Goal: Communication & Community: Answer question/provide support

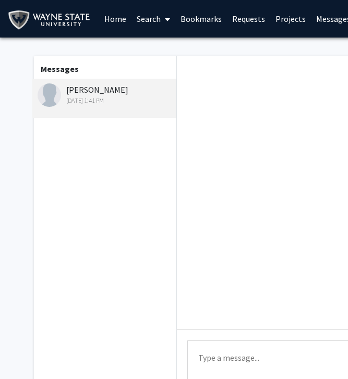
scroll to position [2, 0]
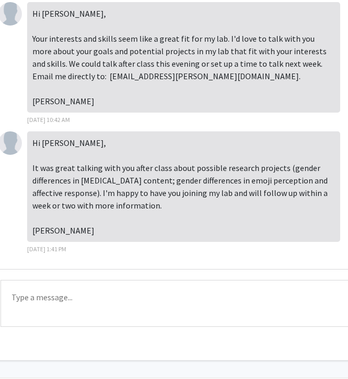
scroll to position [63, 187]
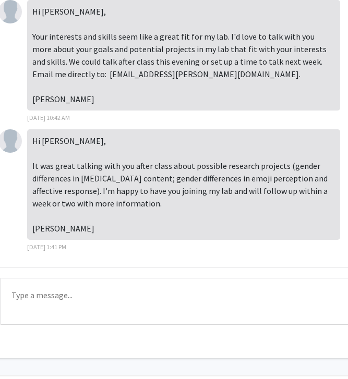
click at [258, 292] on textarea "Type a message" at bounding box center [198, 301] width 395 height 47
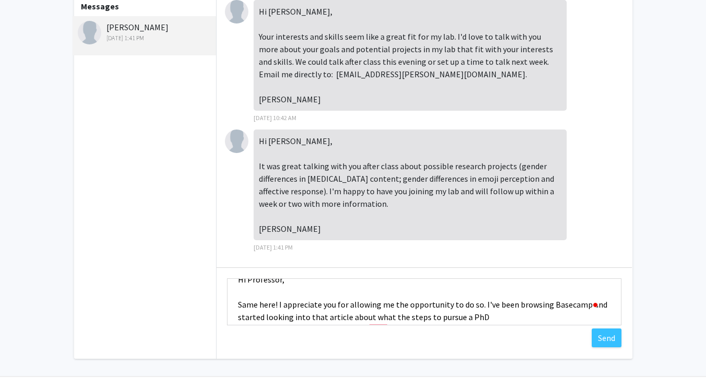
scroll to position [16, 0]
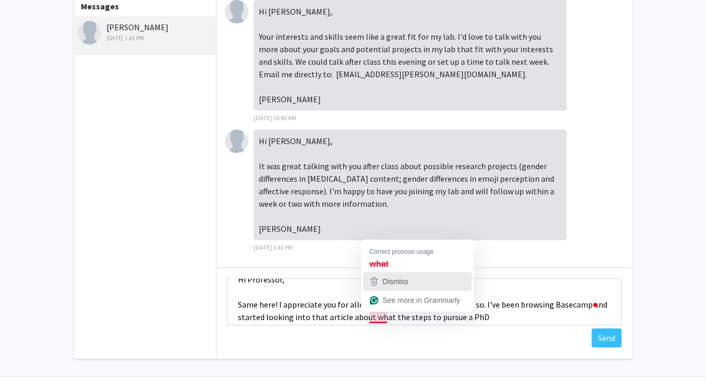
click at [348, 274] on div "Dismiss" at bounding box center [395, 282] width 28 height 16
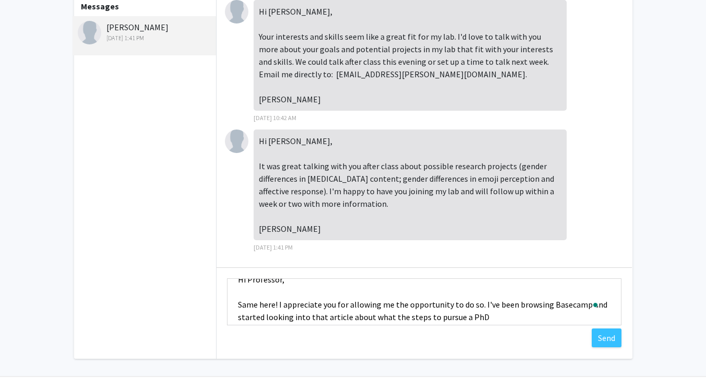
click at [348, 316] on textarea "Hi Professor, Same here! I appreciate you for allowing me the opportunity to do…" at bounding box center [424, 301] width 395 height 47
click at [348, 315] on textarea "Hi Professor, Same here! I appreciate you for allowing me the opportunity to do…" at bounding box center [424, 301] width 395 height 47
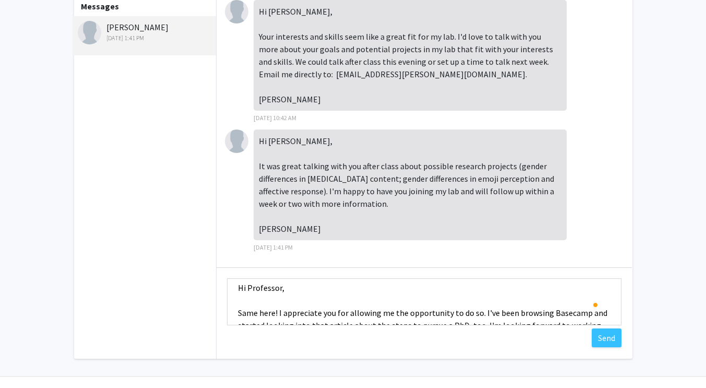
scroll to position [0, 0]
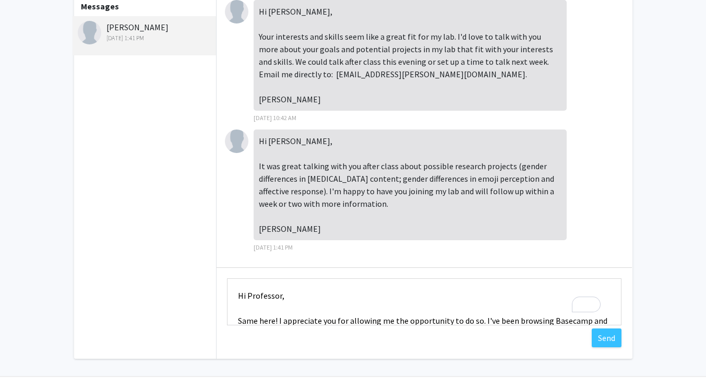
click at [280, 295] on textarea "Hi Professor, Same here! I appreciate you for allowing me the opportunity to do…" at bounding box center [424, 301] width 395 height 47
click at [348, 301] on textarea "Hi [PERSON_NAME], Same here! I appreciate you for allowing me the opportunity t…" at bounding box center [424, 301] width 395 height 47
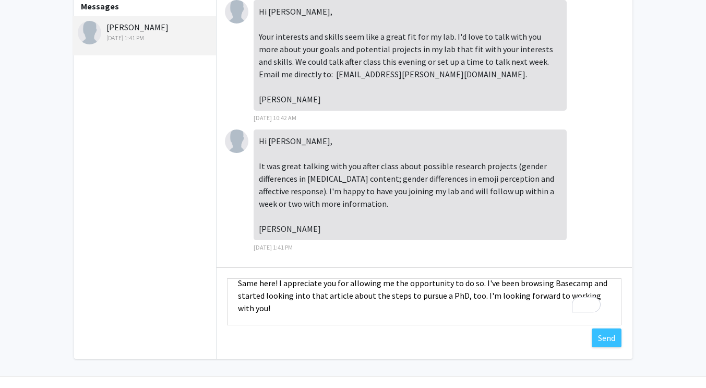
click at [331, 299] on textarea "Hi [PERSON_NAME], Same here! I appreciate you for allowing me the opportunity t…" at bounding box center [424, 301] width 395 height 47
click at [298, 314] on textarea "Hi [PERSON_NAME], Same here! I appreciate you for allowing me the opportunity t…" at bounding box center [424, 301] width 395 height 47
click at [245, 317] on textarea "Hi [PERSON_NAME], Same here! I appreciate you for allowing me the opportunity t…" at bounding box center [424, 301] width 395 height 47
click at [235, 323] on textarea "Hi [PERSON_NAME], Same here! I appreciate you for allowing me the opportunity t…" at bounding box center [424, 301] width 395 height 47
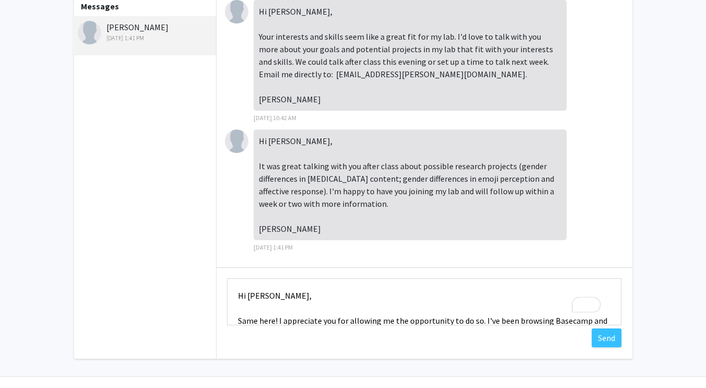
click at [236, 300] on textarea "Hi [PERSON_NAME], Same here! I appreciate you for allowing me the opportunity t…" at bounding box center [424, 301] width 395 height 47
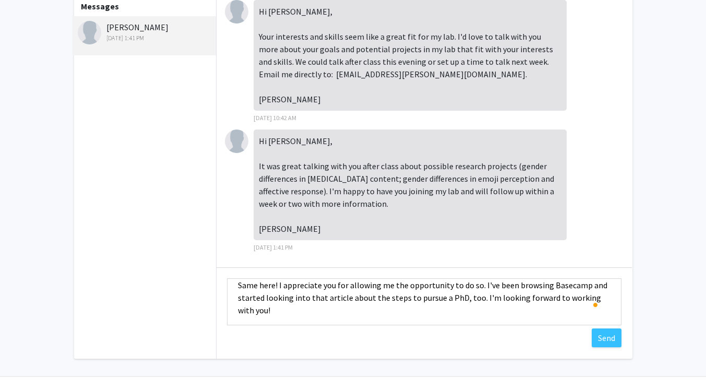
click at [275, 287] on textarea "Hi [PERSON_NAME], Same here! I appreciate you for allowing me the opportunity t…" at bounding box center [424, 301] width 395 height 47
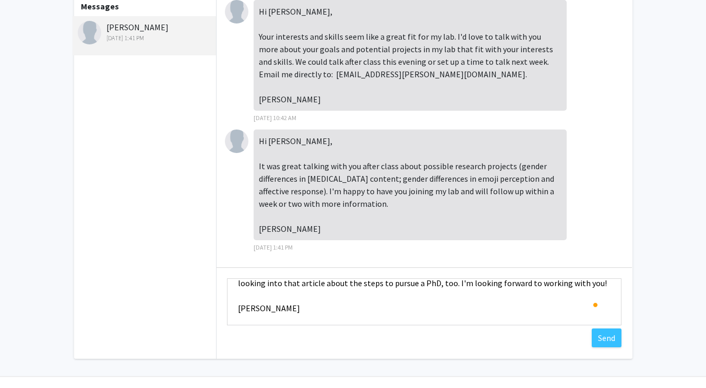
click at [334, 305] on textarea "Hi [PERSON_NAME], I appreciate you for allowing me the opportunity to do so. I'…" at bounding box center [424, 301] width 395 height 47
type textarea "Hi [PERSON_NAME], I appreciate you for allowing me the opportunity to do so. I'…"
click at [348, 337] on button "Send" at bounding box center [607, 337] width 30 height 19
